Goal: Information Seeking & Learning: Learn about a topic

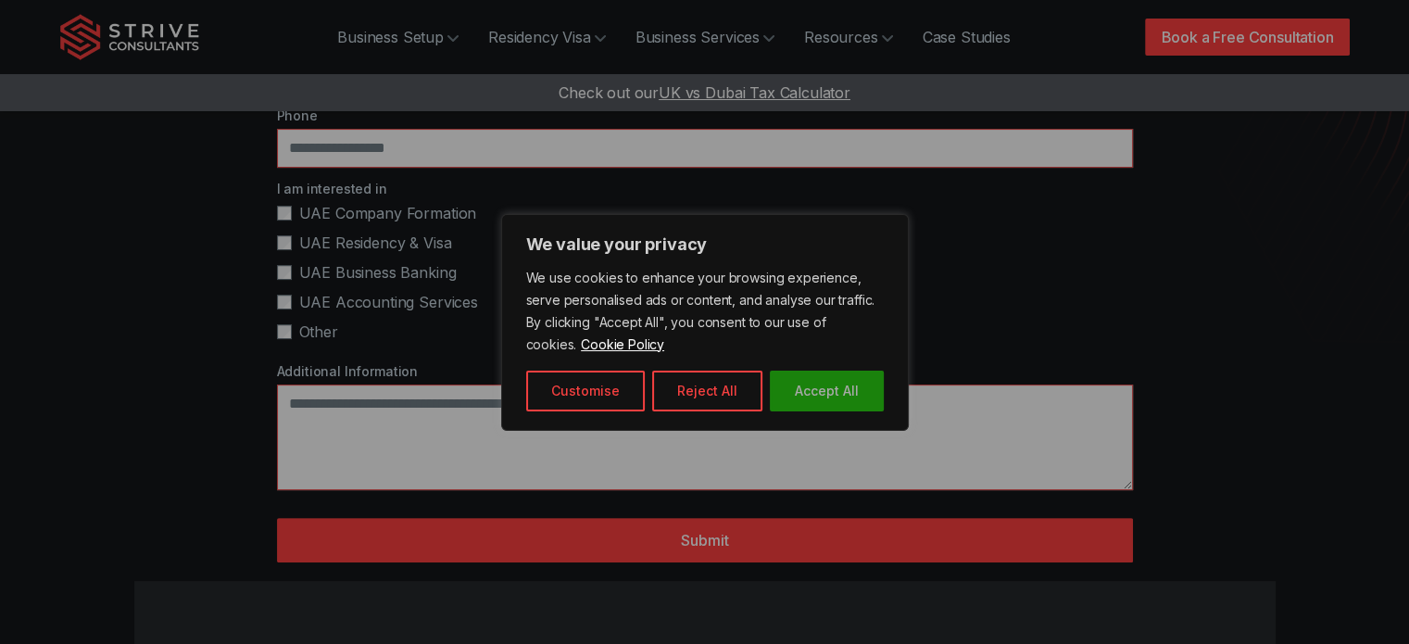
click at [799, 388] on button "Accept All" at bounding box center [827, 390] width 114 height 41
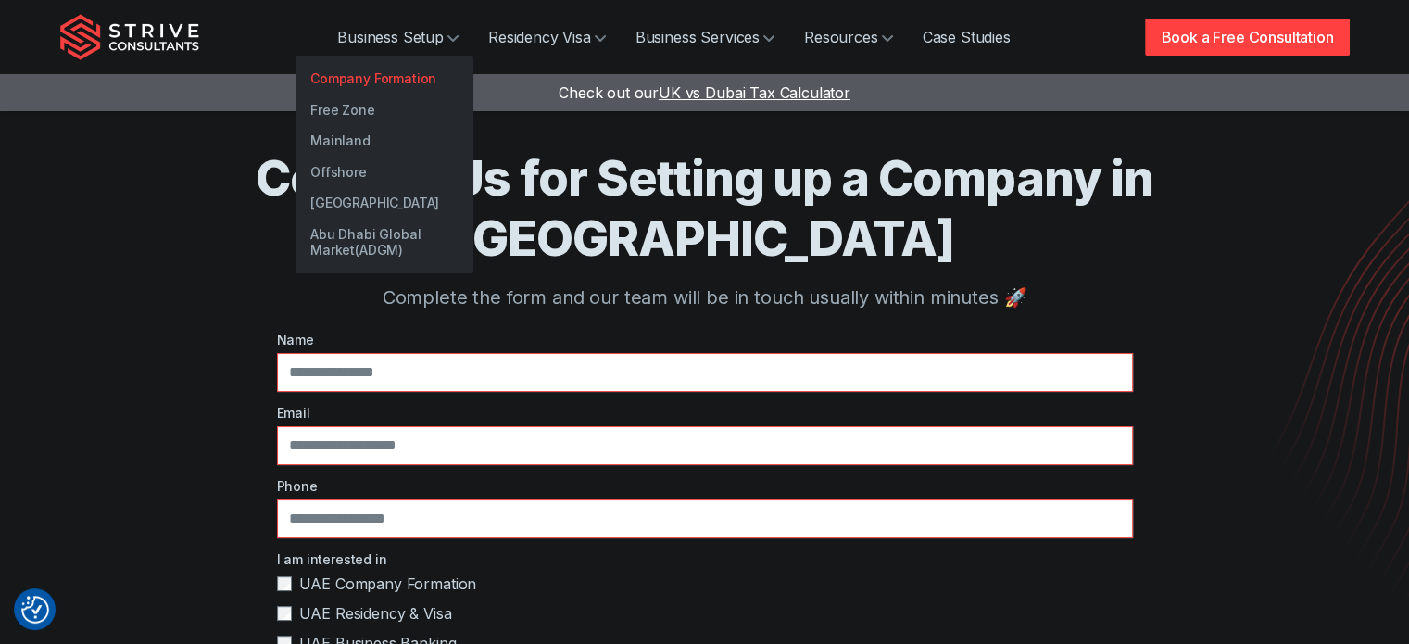
click at [417, 83] on link "Company Formation" at bounding box center [384, 78] width 178 height 31
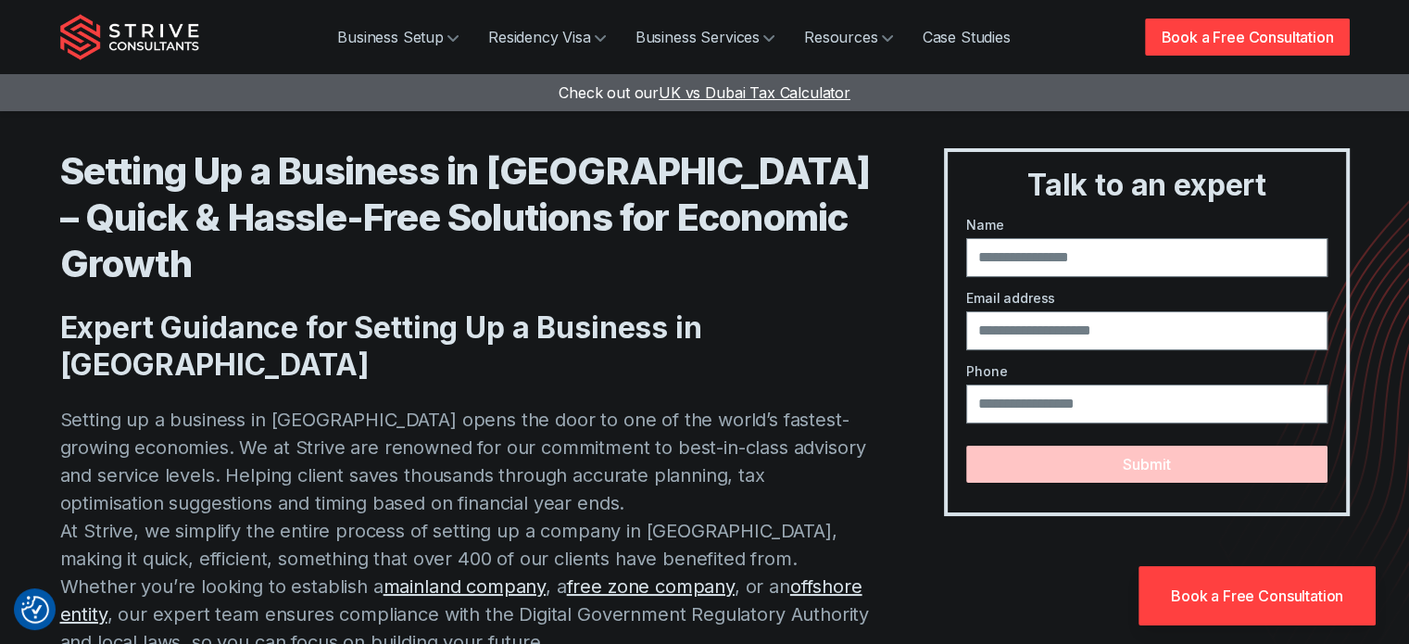
click at [159, 310] on div "Setting Up a Business in [GEOGRAPHIC_DATA] – Quick & Hassle-Free Solutions for …" at bounding box center [465, 475] width 810 height 655
